Goal: Transaction & Acquisition: Purchase product/service

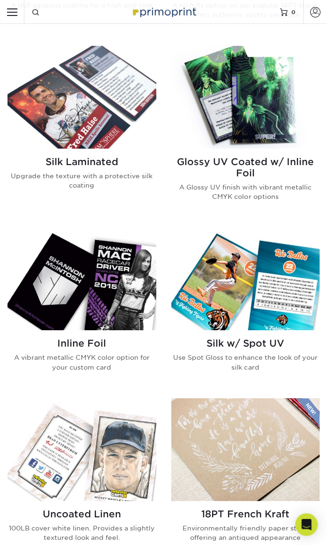
scroll to position [725, 0]
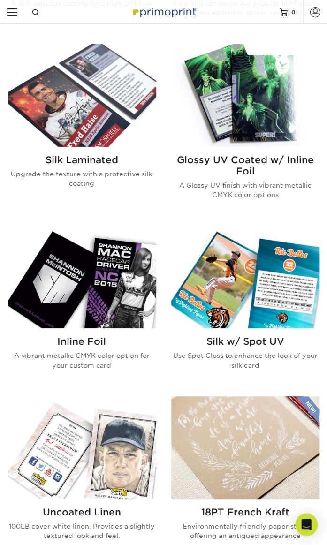
click at [114, 96] on img at bounding box center [82, 95] width 149 height 103
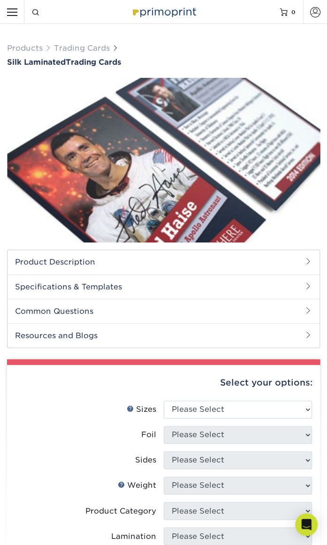
click at [213, 140] on img at bounding box center [163, 160] width 313 height 217
click at [303, 267] on h2 "Product Description" at bounding box center [164, 262] width 312 height 24
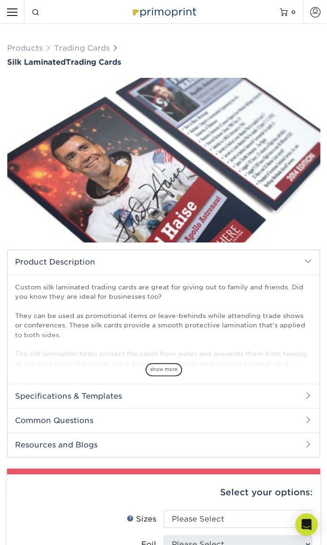
click at [290, 258] on h2 "Product Description" at bounding box center [164, 262] width 312 height 24
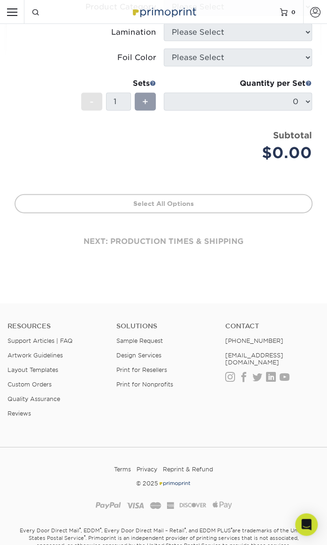
scroll to position [552, 0]
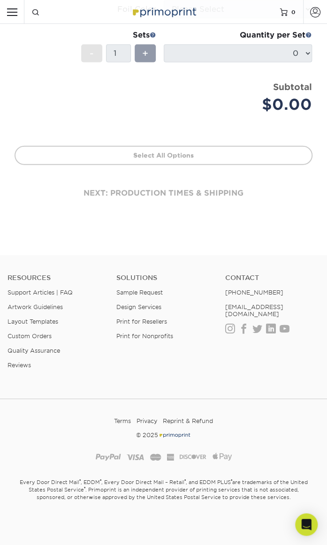
click at [16, 21] on input "Resources Menu" at bounding box center [12, 12] width 24 height 24
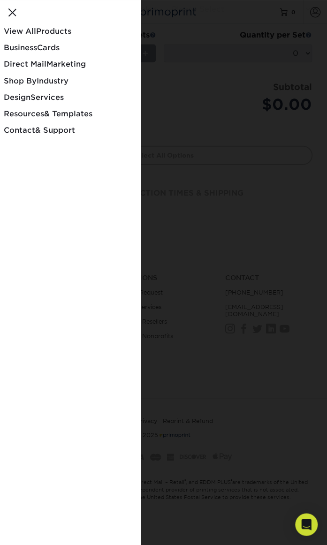
click at [15, 8] on input "Resources Menu" at bounding box center [12, 12] width 24 height 24
checkbox input "false"
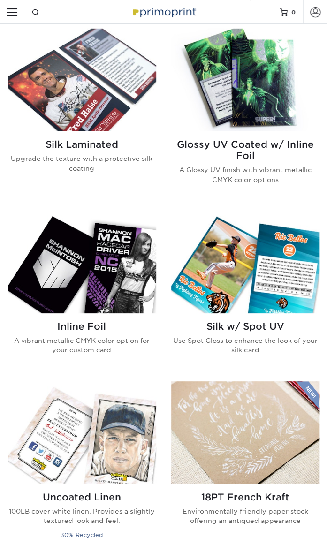
scroll to position [725, 0]
